Goal: Task Accomplishment & Management: Manage account settings

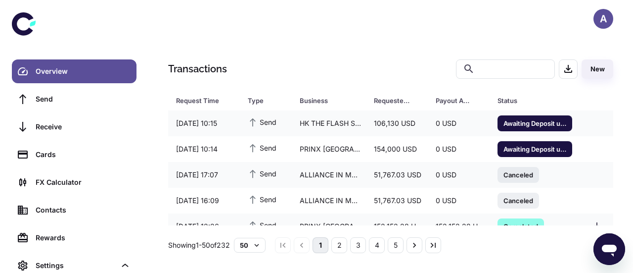
click at [530, 119] on span "Awaiting Deposit until [DATE] 13:21" at bounding box center [535, 123] width 75 height 10
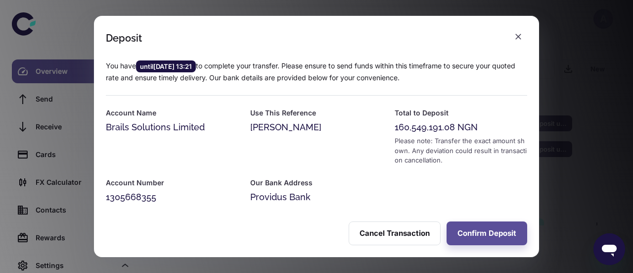
click at [485, 231] on button "Confirm Deposit" at bounding box center [487, 233] width 81 height 24
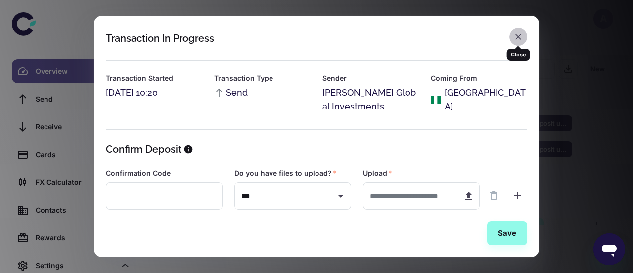
click at [519, 38] on icon "button" at bounding box center [518, 37] width 10 height 10
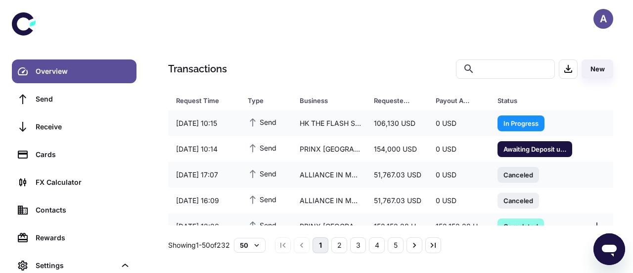
click at [526, 149] on span "Awaiting Deposit until [DATE] 13:16" at bounding box center [535, 148] width 75 height 10
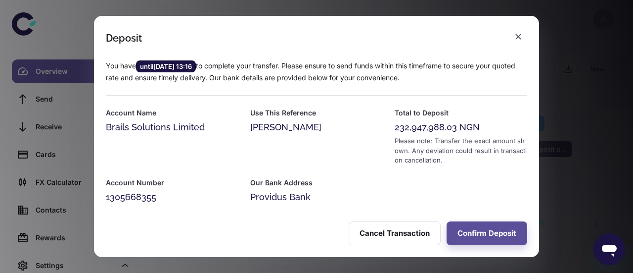
click at [495, 234] on button "Confirm Deposit" at bounding box center [487, 233] width 81 height 24
